Goal: Information Seeking & Learning: Compare options

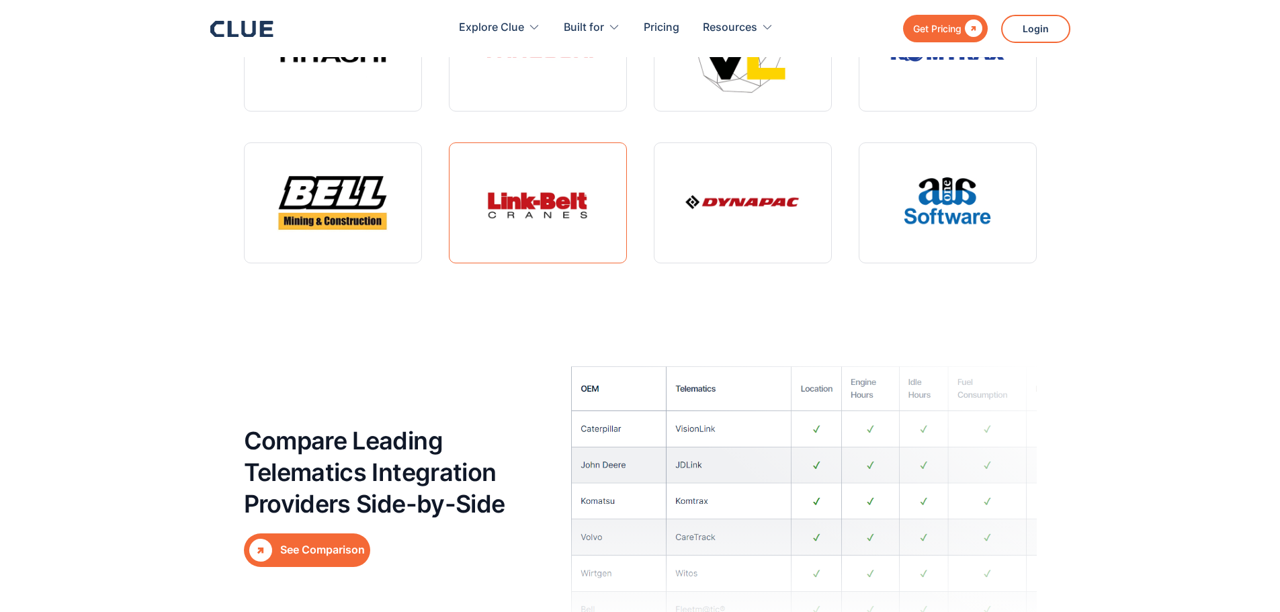
scroll to position [4435, 0]
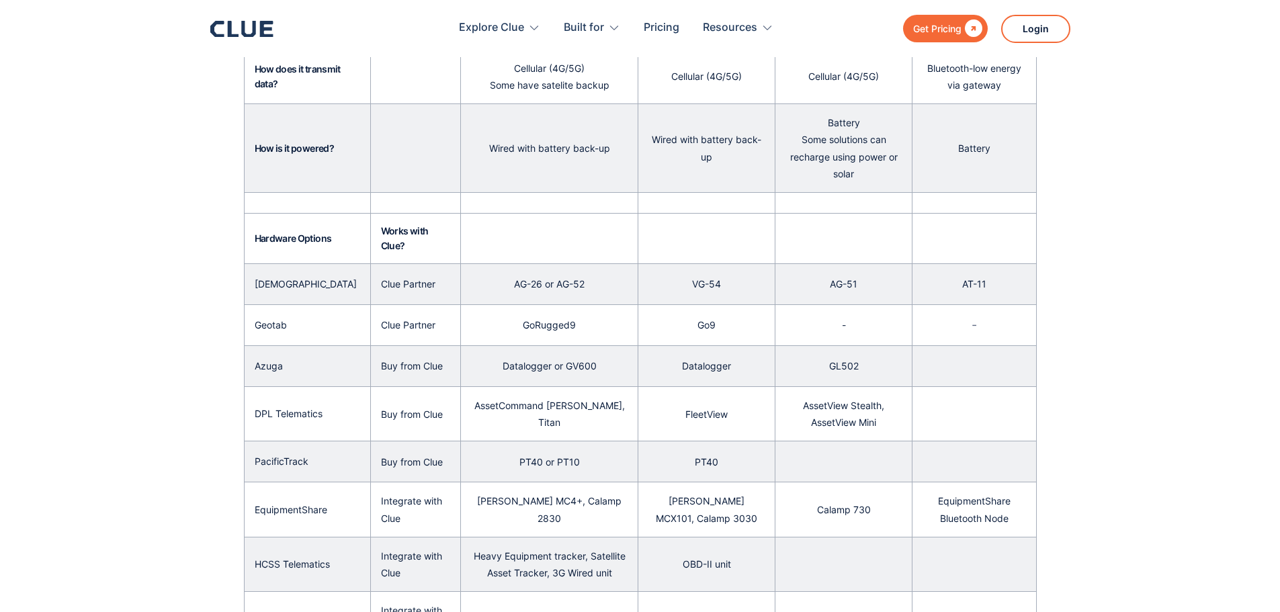
scroll to position [739, 0]
drag, startPoint x: 505, startPoint y: 253, endPoint x: 650, endPoint y: 266, distance: 145.8
click at [650, 266] on tr "Samsara Clue Partner AG-26 or AG-52 VG-54 AG-51 AT-11" at bounding box center [640, 285] width 792 height 41
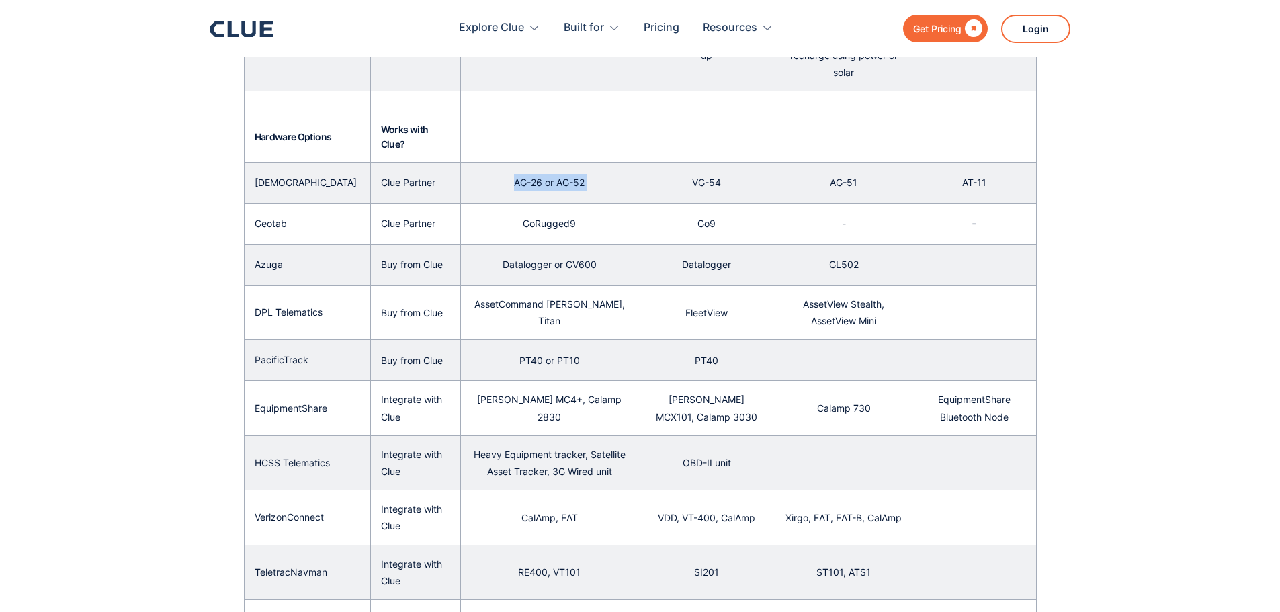
scroll to position [874, 0]
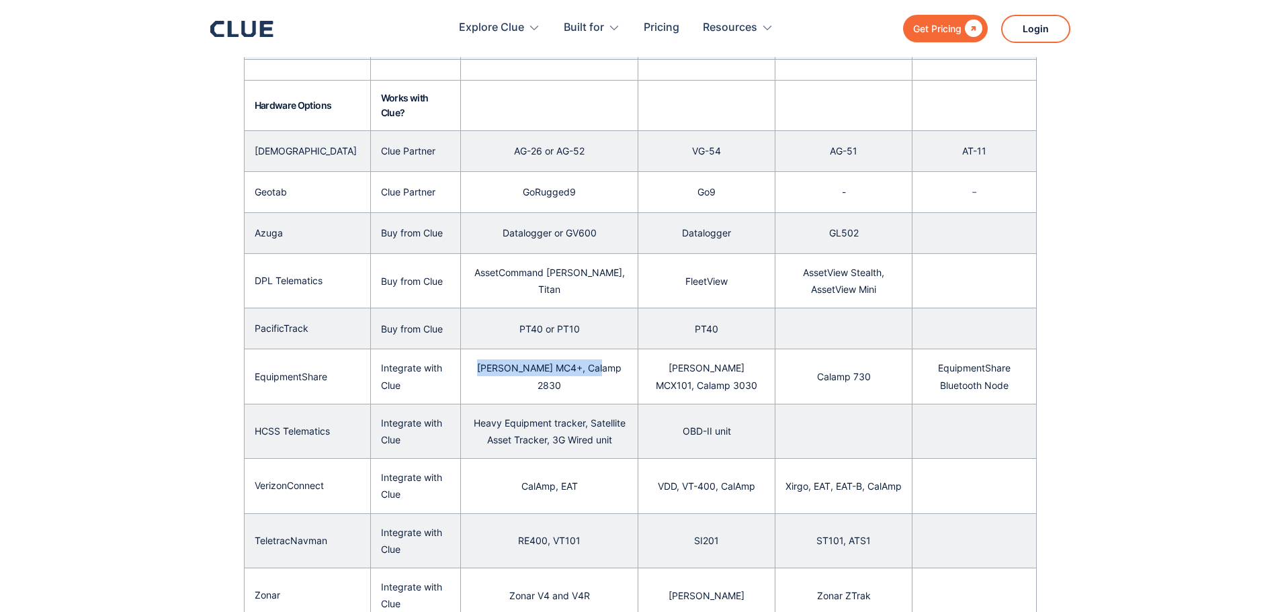
drag, startPoint x: 489, startPoint y: 343, endPoint x: 628, endPoint y: 347, distance: 138.5
click at [628, 349] on div "[PERSON_NAME] MC4+, Calamp 2830" at bounding box center [549, 376] width 177 height 54
click at [526, 173] on div "GoRugged9" at bounding box center [549, 191] width 177 height 37
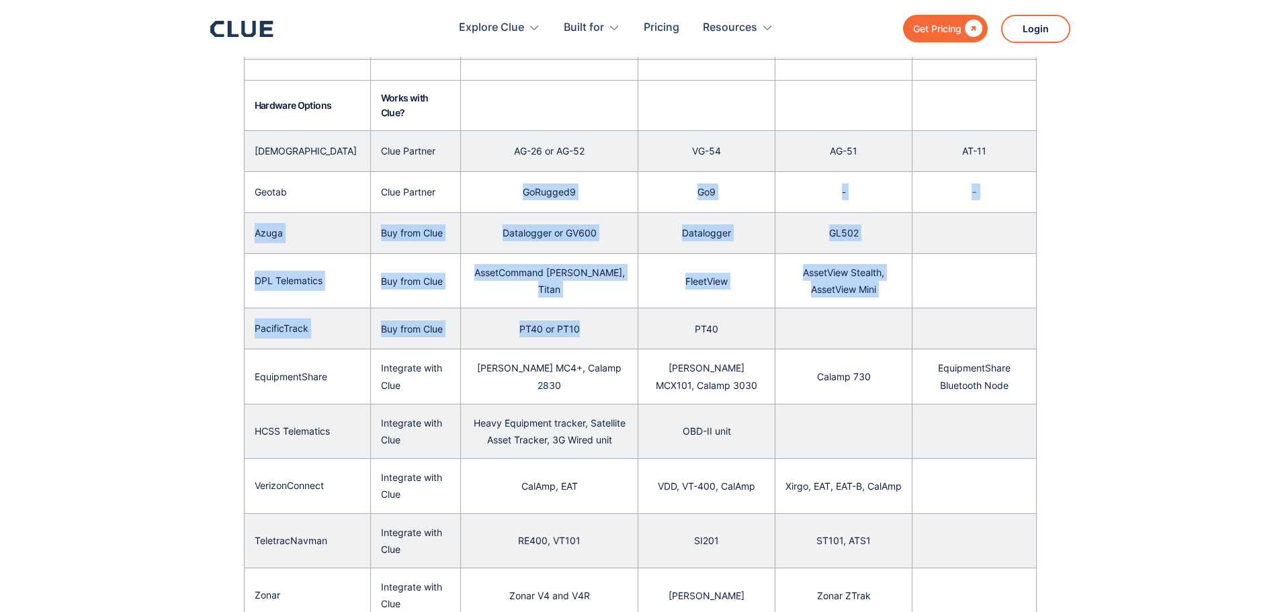
drag, startPoint x: 505, startPoint y: 167, endPoint x: 589, endPoint y: 295, distance: 153.2
click at [589, 295] on tbody "Data Points Location ✔ ✔ ✔ ✔ Engine Hours ✔ ✔ "Synthetic" - generated by GPS mo…" at bounding box center [640, 94] width 792 height 1276
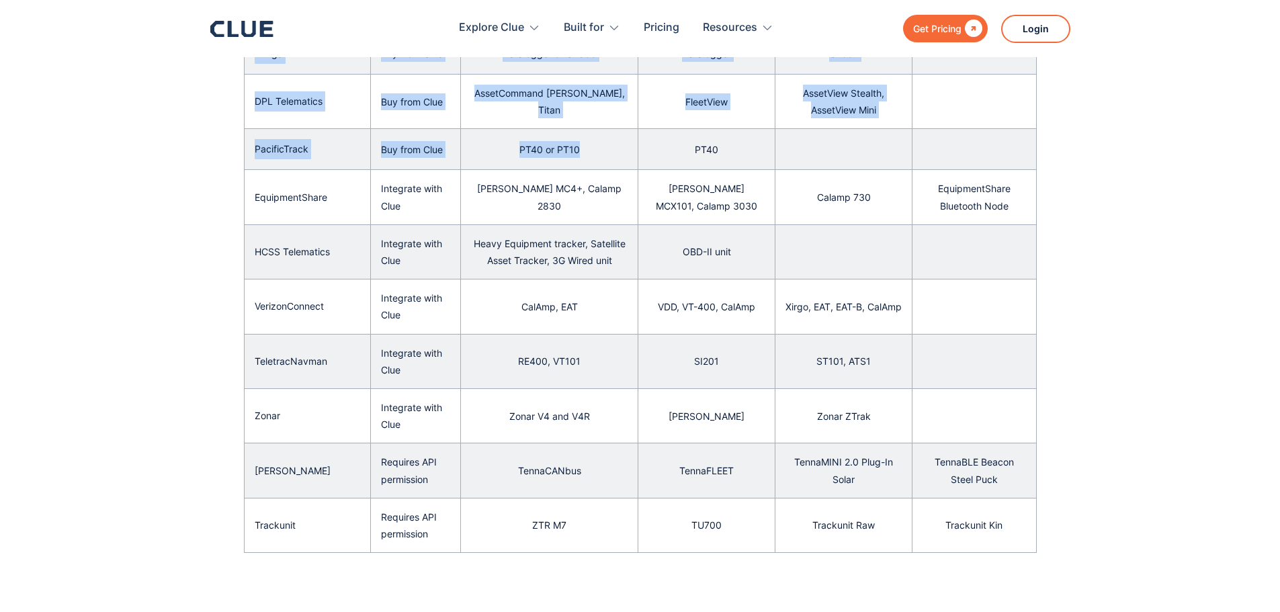
scroll to position [1075, 0]
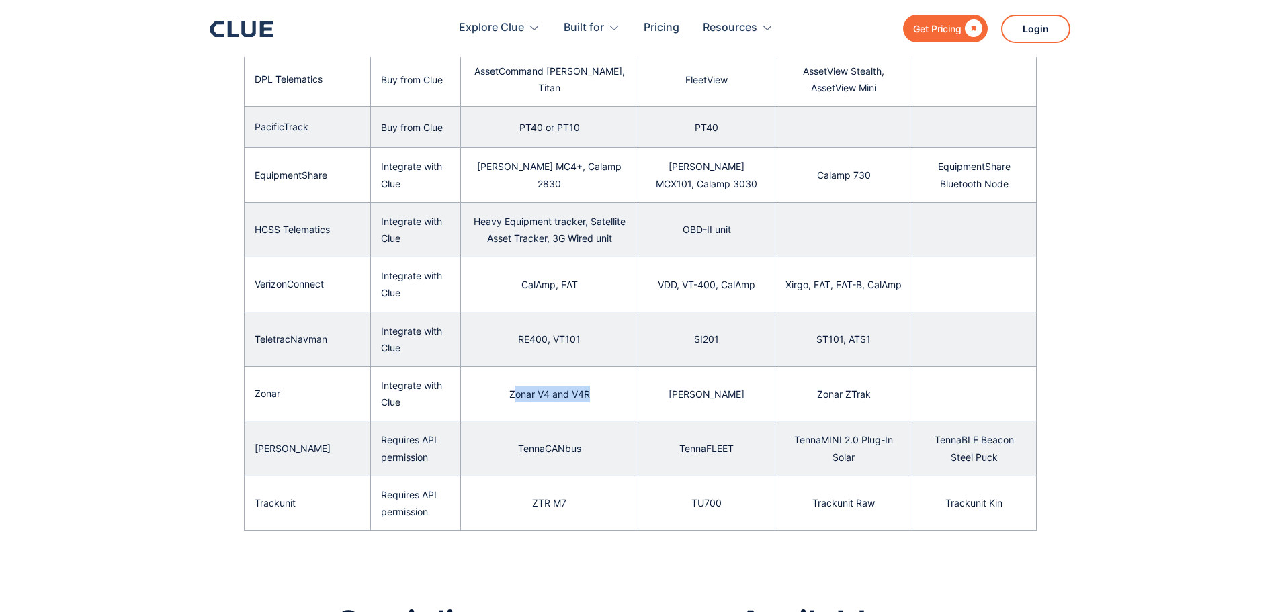
drag, startPoint x: 512, startPoint y: 362, endPoint x: 599, endPoint y: 362, distance: 86.7
click at [599, 376] on div "Zonar V4 and V4R" at bounding box center [549, 394] width 177 height 37
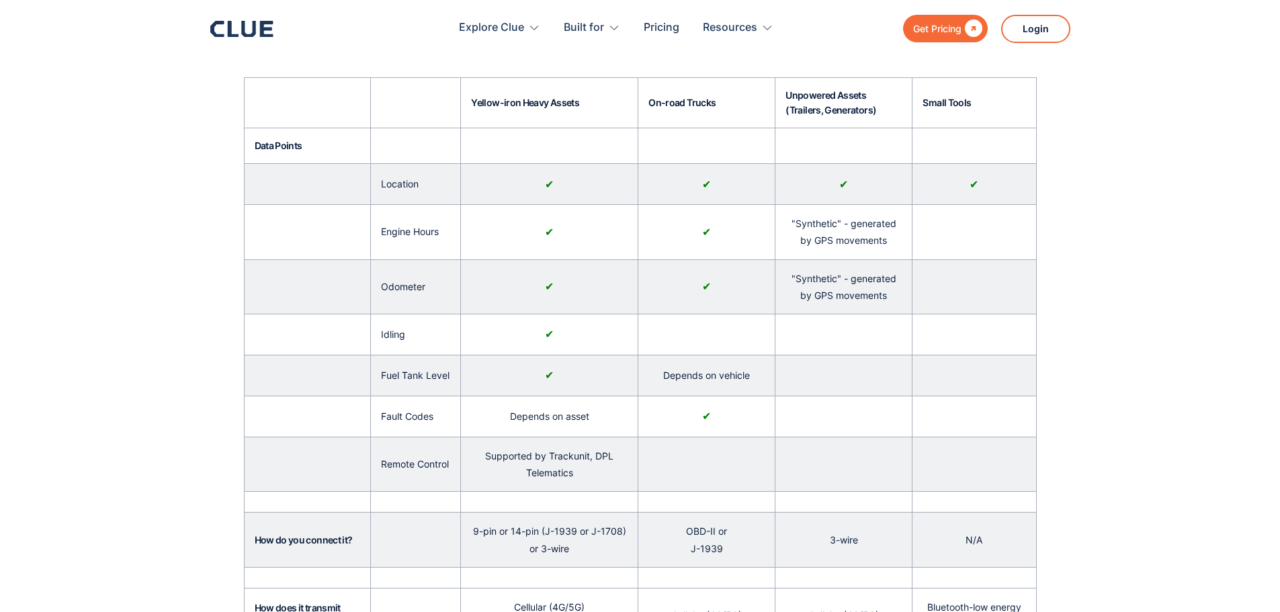
scroll to position [0, 0]
